Goal: Information Seeking & Learning: Compare options

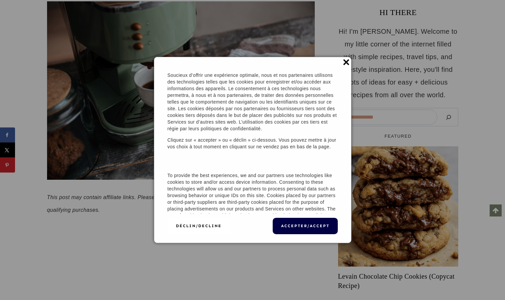
scroll to position [130, 0]
click at [177, 230] on button "Déclin/Decline" at bounding box center [198, 226] width 62 height 16
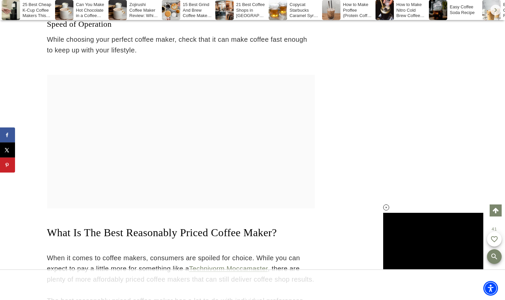
scroll to position [2825, 0]
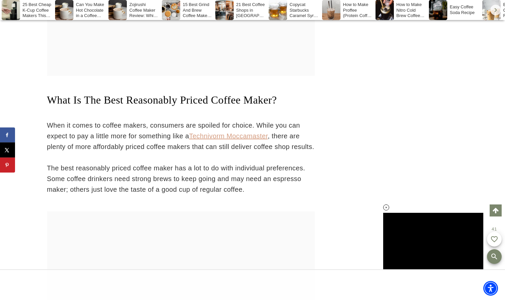
click at [226, 132] on link "Technivorm Moccamaster" at bounding box center [228, 135] width 79 height 7
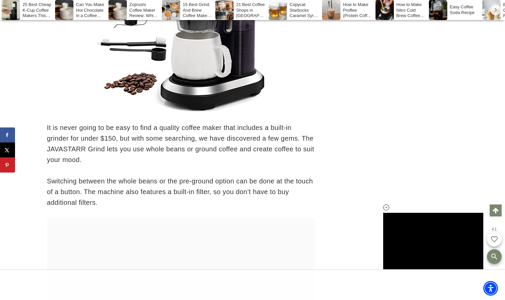
scroll to position [8188, 0]
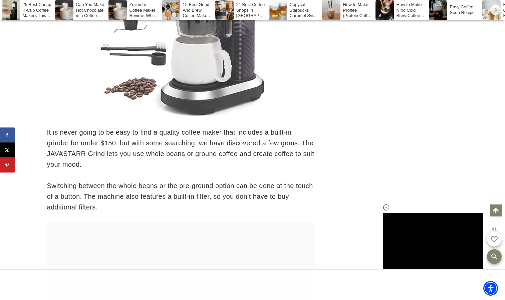
click at [184, 60] on img at bounding box center [180, 33] width 167 height 166
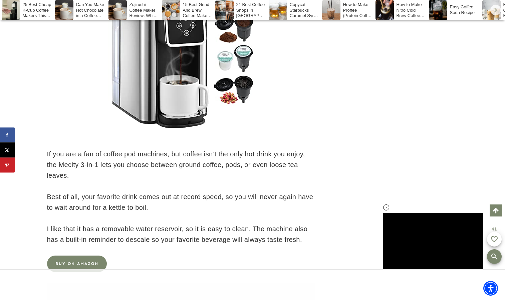
scroll to position [8681, 0]
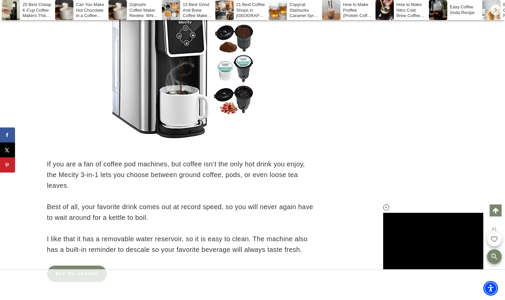
click at [176, 93] on img at bounding box center [180, 66] width 167 height 167
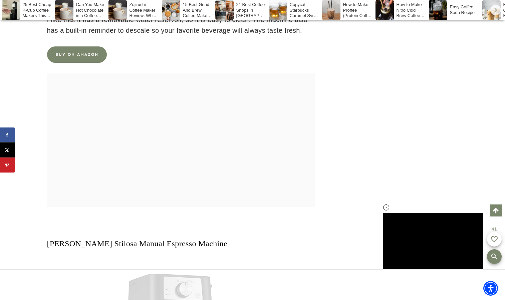
scroll to position [9104, 0]
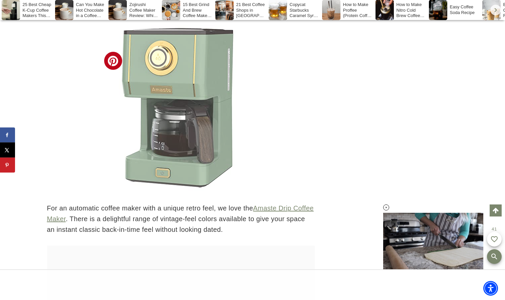
scroll to position [11145, 0]
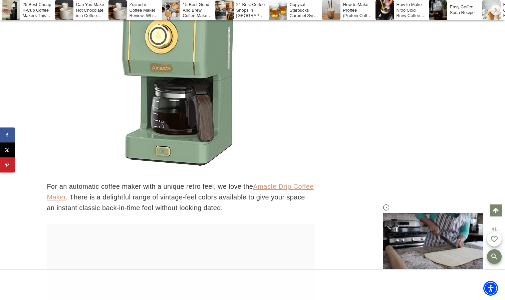
click at [270, 201] on link "Amaste Drip Coffee Maker" at bounding box center [180, 191] width 267 height 18
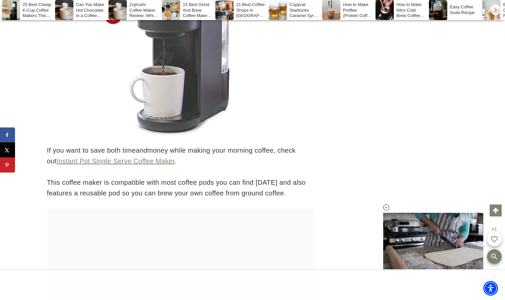
scroll to position [15147, 0]
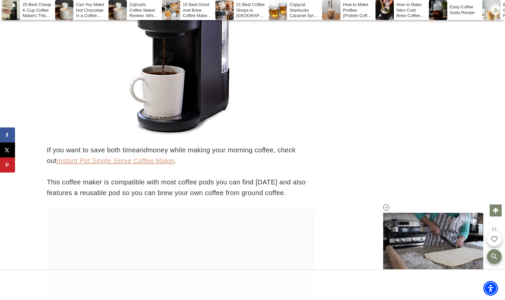
click at [128, 164] on link "Instant Pot Single Serve Coffee Maker" at bounding box center [116, 160] width 118 height 7
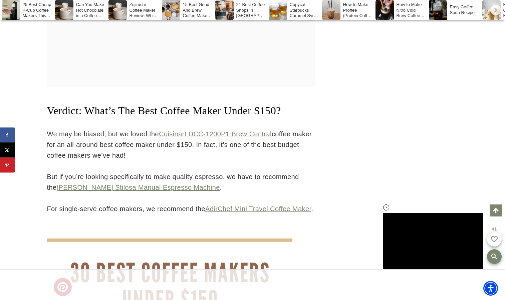
scroll to position [18942, 0]
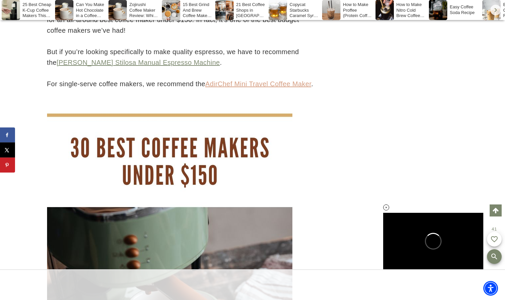
click at [218, 87] on link "AdirChef Mini Travel Coffee Maker" at bounding box center [258, 83] width 106 height 7
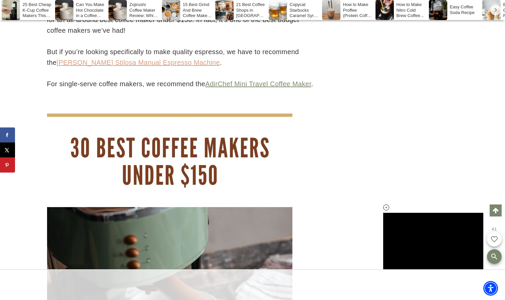
click at [158, 66] on link "[PERSON_NAME] Stilosa Manual Espresso Machine" at bounding box center [138, 62] width 163 height 7
click at [213, 13] on link "Cuisinart DCC-1200P1 Brew Central" at bounding box center [215, 8] width 113 height 7
